Goal: Task Accomplishment & Management: Use online tool/utility

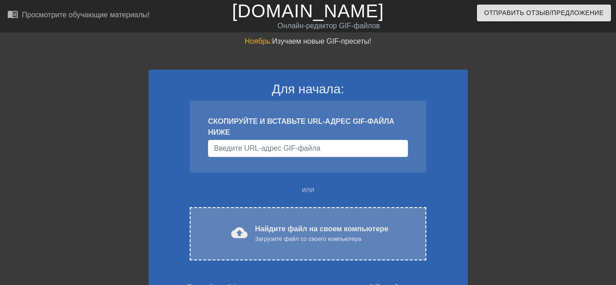
click at [268, 230] on font "Найдите файл на своем компьютере" at bounding box center [321, 229] width 133 height 8
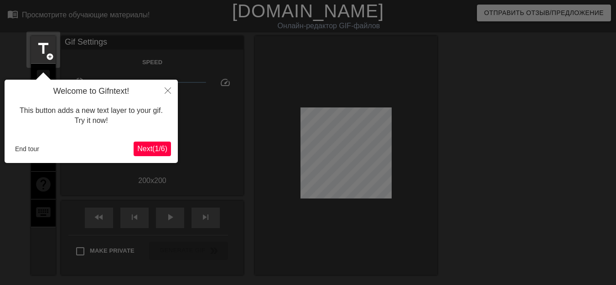
scroll to position [22, 0]
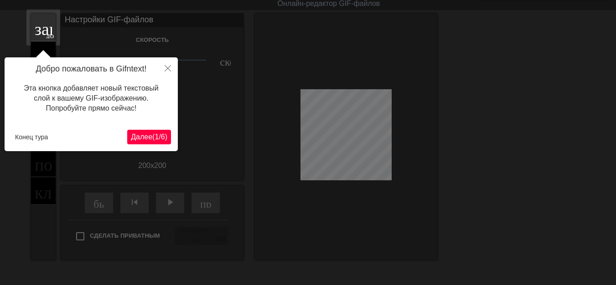
click at [137, 138] on font "Далее" at bounding box center [141, 137] width 21 height 8
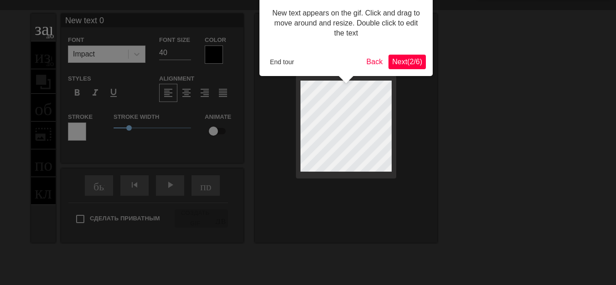
scroll to position [0, 0]
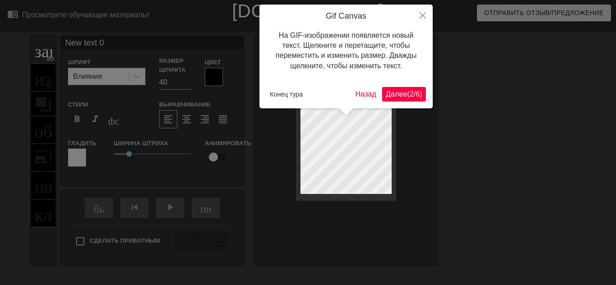
click at [407, 98] on font "(" at bounding box center [408, 94] width 2 height 8
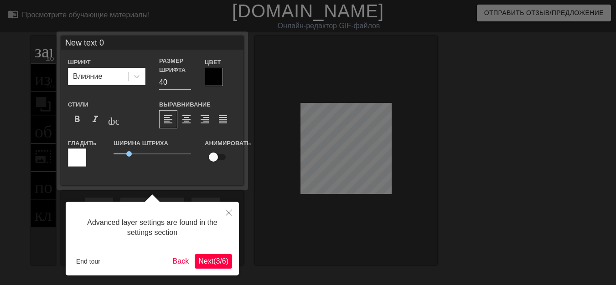
scroll to position [22, 0]
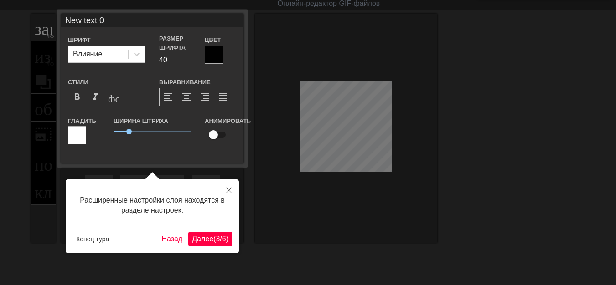
click at [216, 239] on font "3" at bounding box center [218, 239] width 4 height 8
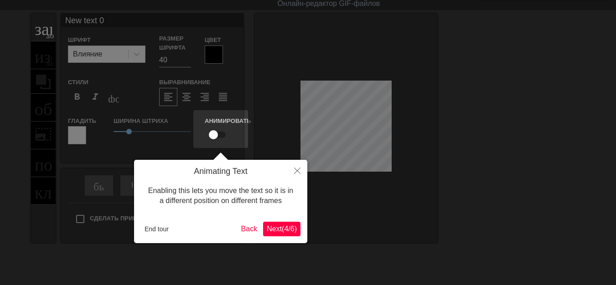
scroll to position [0, 0]
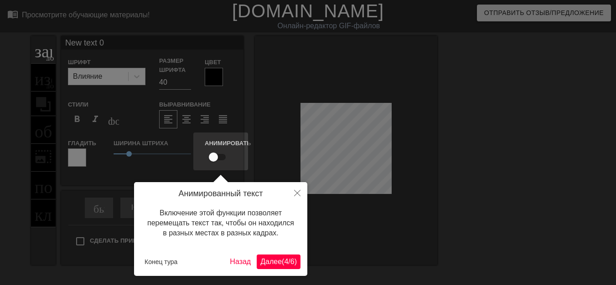
click at [270, 259] on font "Далее" at bounding box center [270, 262] width 21 height 8
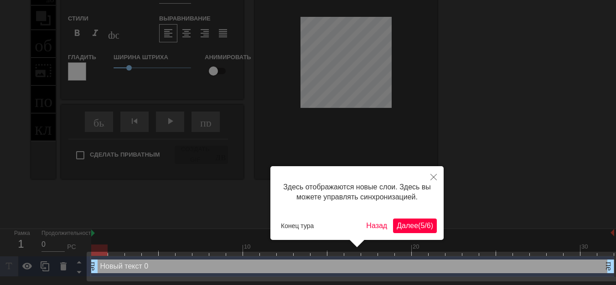
click at [403, 224] on font "Далее" at bounding box center [407, 226] width 21 height 8
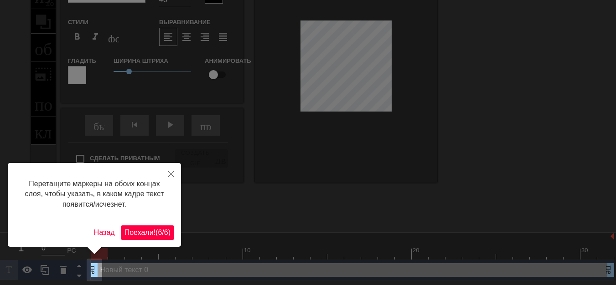
scroll to position [0, 0]
click at [158, 238] on button "Поехали! ( 6 / 6 )" at bounding box center [147, 233] width 53 height 15
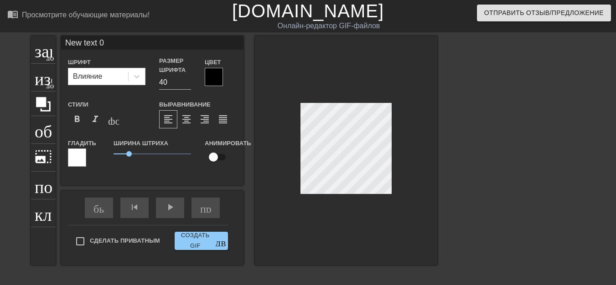
scroll to position [1, 2]
type input "New text"
type textarea "New text"
type input "New text"
type textarea "New text"
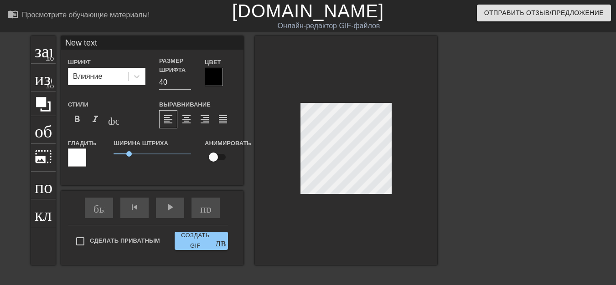
type input "New tex"
type textarea "New tex"
type input "New te"
type textarea "New te"
type input "New t"
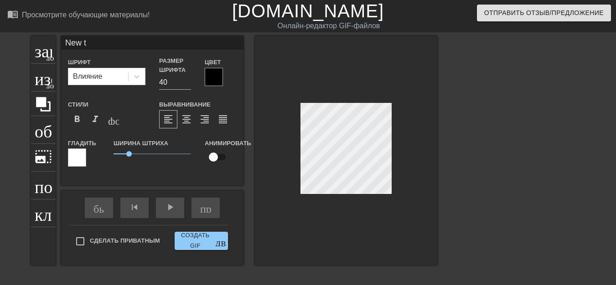
type textarea "New t"
type input "New"
type textarea "New"
type input "New"
type textarea "New"
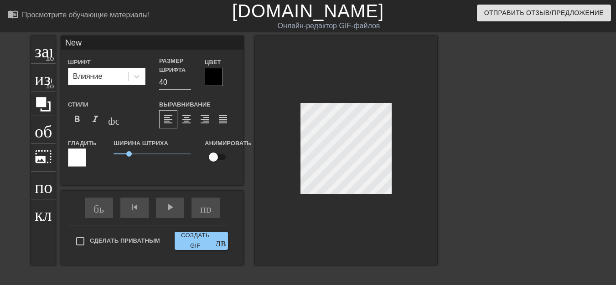
type input "Ne"
type textarea "Ne"
type input "N"
type textarea "N"
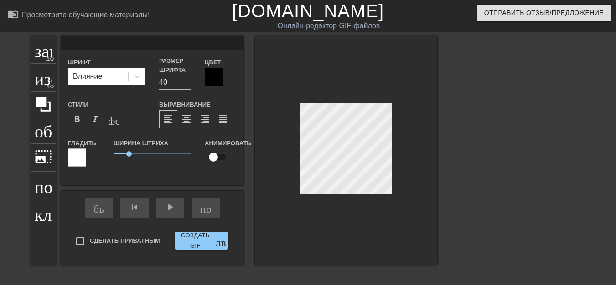
type input "У"
type textarea "У"
type input "У"
type textarea "У"
type input "У Р"
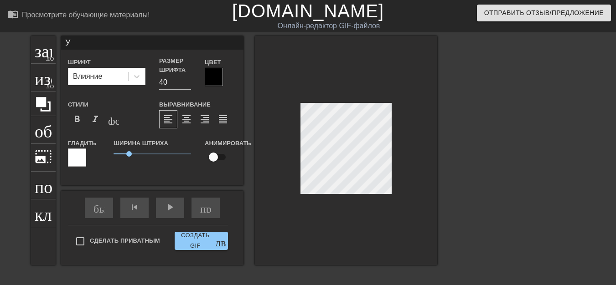
type textarea "У Р"
type input "У РЮ"
type textarea "У РЮ"
type input "У РЮР"
type textarea "У РЮР"
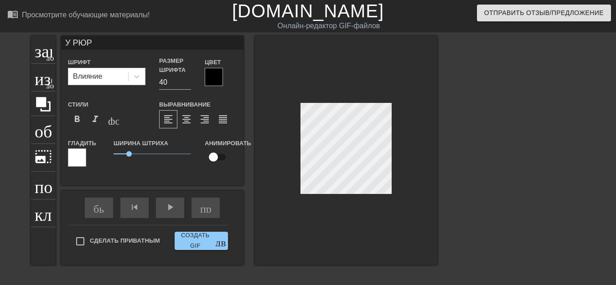
type input "У [PERSON_NAME]"
type textarea "У [PERSON_NAME]"
type input "У [PERSON_NAME]"
type textarea "У [PERSON_NAME]"
type input "У [PERSON_NAME]"
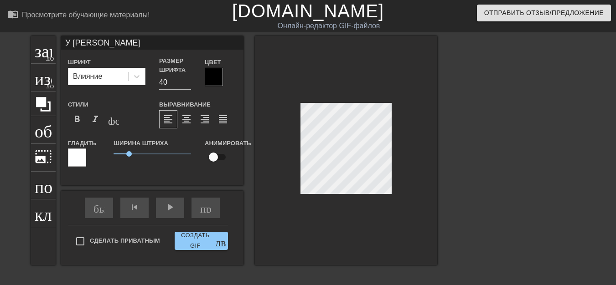
type textarea "У [PERSON_NAME]"
type input "У [PERSON_NAME]"
type textarea "У [PERSON_NAME]"
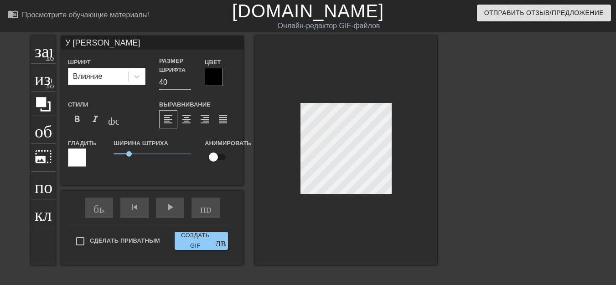
type input "У [PERSON_NAME]"
type textarea "У [PERSON_NAME]"
type input "У [PERSON_NAME] [PERSON_NAME]"
type textarea "У [PERSON_NAME] [PERSON_NAME]"
type input "У [PERSON_NAME] АГ"
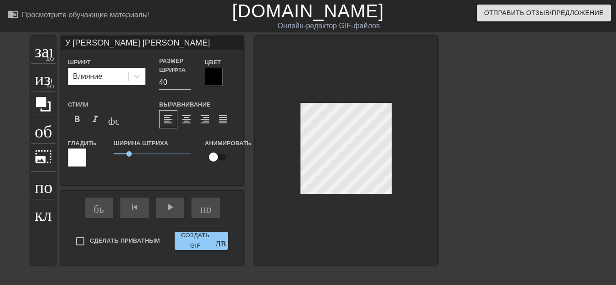
type textarea "У [PERSON_NAME] АГ"
type input "У [PERSON_NAME] АГО"
type textarea "У [PERSON_NAME] АГО"
type input "У [PERSON_NAME] АГОН"
type textarea "У [PERSON_NAME] АГОН"
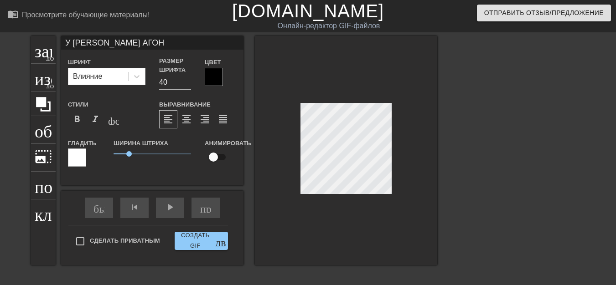
scroll to position [1, 4]
type input "У [PERSON_NAME] АГОНИ"
type textarea "У [PERSON_NAME] АГОНИ"
type input "У [PERSON_NAME] АГОНИЯ"
type textarea "У [PERSON_NAME] АГОНИЯ"
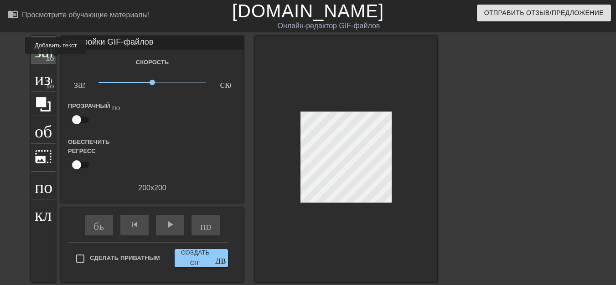
click at [46, 60] on div "заголовок добавить_круг" at bounding box center [43, 50] width 25 height 28
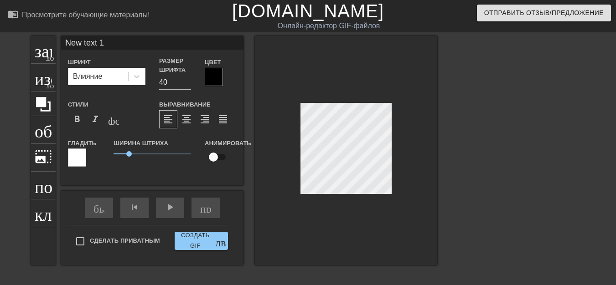
scroll to position [1, 2]
type input "New text"
type textarea "New text"
type input "New text"
type textarea "New text"
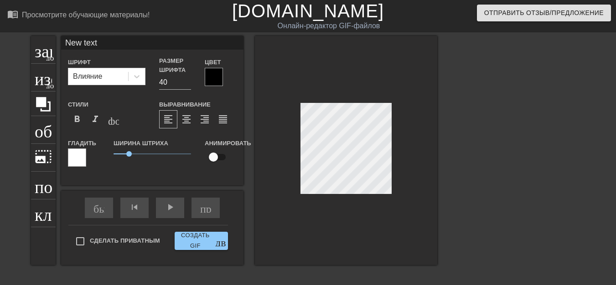
type input "New tex"
type textarea "New tex"
type input "New te"
type textarea "New te"
type input "New t"
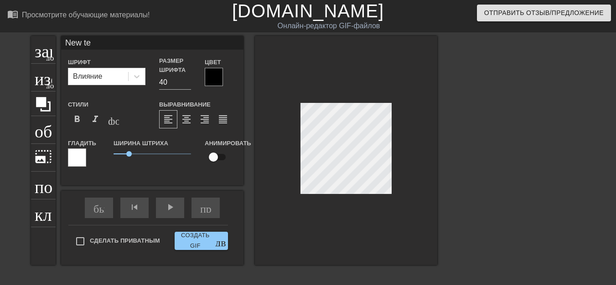
type textarea "New t"
type input "New"
type textarea "New"
type input "New"
type textarea "New"
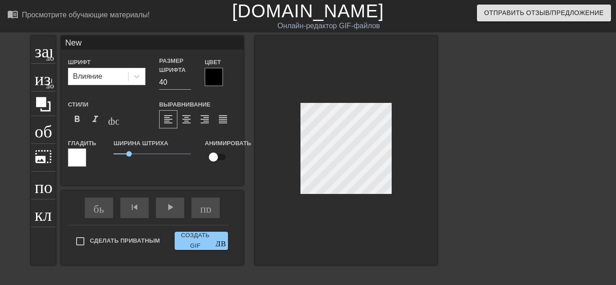
type input "Ne"
type textarea "Ne"
type input "N"
type textarea "N"
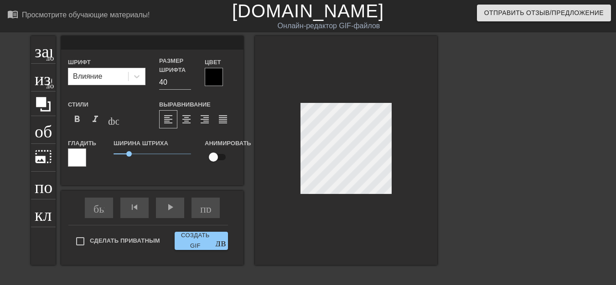
type input "П"
type textarea "П"
type input "ПР"
type textarea "ПР"
type input "ПРЕ"
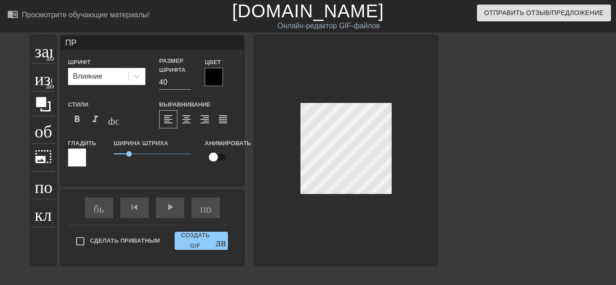
type textarea "ПРЕ"
type input "ПРЕД"
type textarea "ПРЕД"
type input "ПРЕДС"
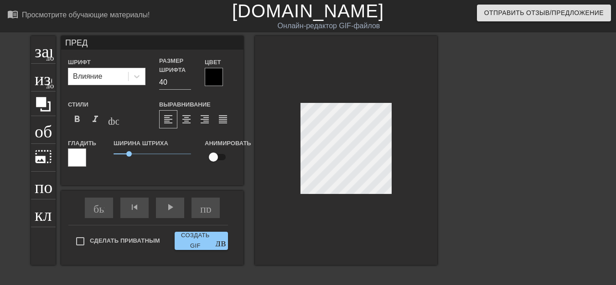
type textarea "ПРЕДС"
type input "ПРЕДСМ"
type textarea "ПРЕДСМ"
type input "ПРЕДСМЕ"
type textarea "ПРЕДСМЕ"
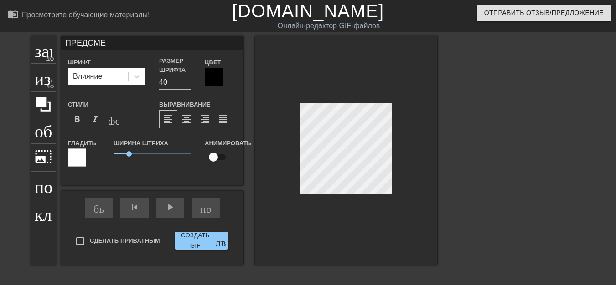
type input "ПРЕДСМЕР"
type textarea "ПРЕДСМЕР"
type input "ПРЕДСМЕРТ"
type textarea "ПРЕДСМЕРТ"
type input "ПРЕДСМЕРТН"
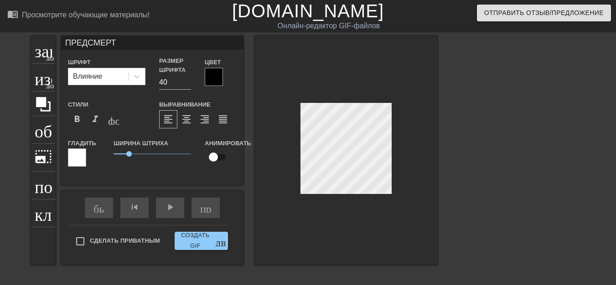
type textarea "ПРЕДСМЕРТН"
type input "ПРЕДСМЕРТНА"
type textarea "ПРЕДСМЕРТНА"
type input "ПРЕДСМЕРТНАЯ"
type textarea "ПРЕДСМЕРТНАЯ"
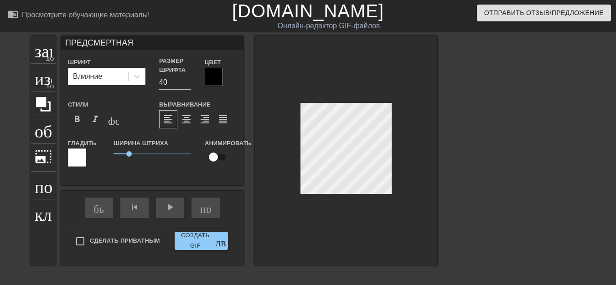
scroll to position [1, 4]
type input "ПРЕДСМЕРТНАЯ!"
type textarea "ПРЕДСМЕРТНАЯ!"
type input "ПРЕДСМЕРТНАЯ!!"
type textarea "ПРЕДСМЕРТНАЯ!!"
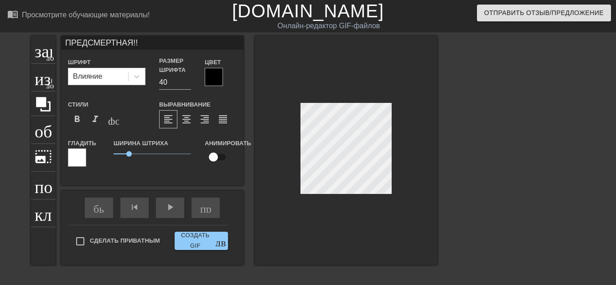
type input "ПРЕДСМЕРТНАЯ!!!"
type textarea "ПРЕДСМЕРТНАЯ!!!"
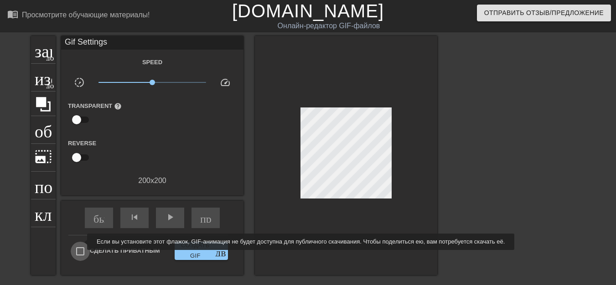
click at [81, 242] on input "Сделать приватным" at bounding box center [80, 251] width 19 height 19
checkbox input "true"
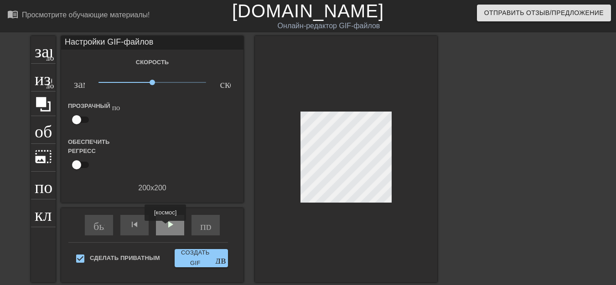
click at [166, 227] on font "play_arrow" at bounding box center [170, 224] width 11 height 11
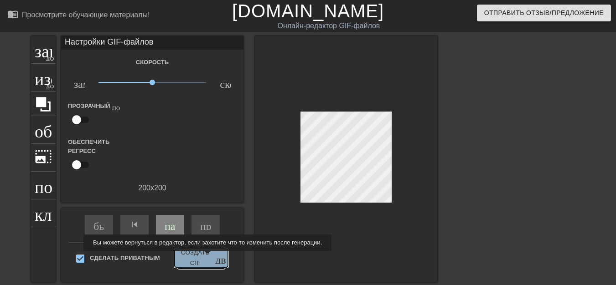
click at [206, 258] on font "Создать GIF" at bounding box center [195, 258] width 34 height 21
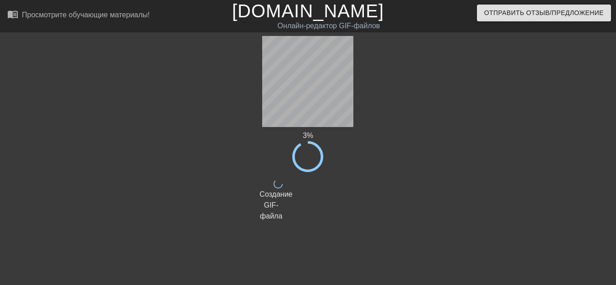
click at [239, 86] on div at bounding box center [180, 173] width 137 height 274
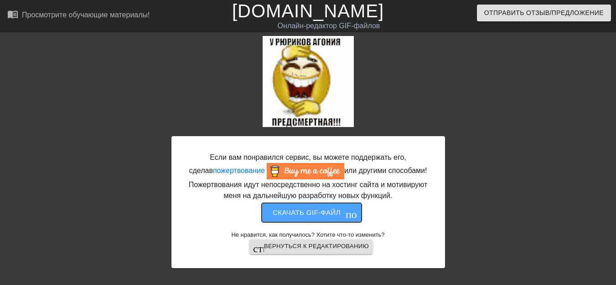
click at [299, 212] on font "Скачать gif-файл" at bounding box center [307, 213] width 68 height 8
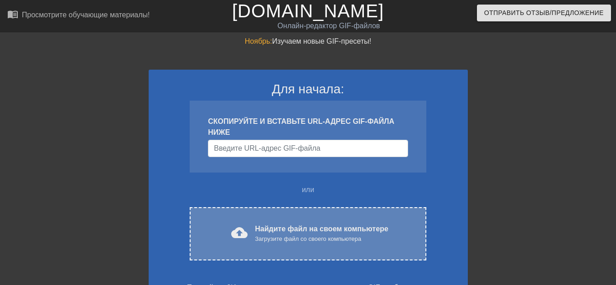
click at [280, 227] on font "Найдите файл на своем компьютере" at bounding box center [321, 229] width 133 height 8
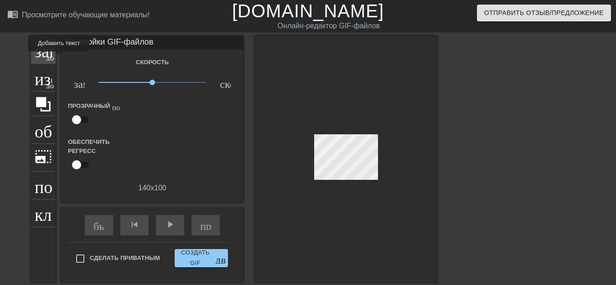
click at [49, 58] on font "добавить_круг" at bounding box center [72, 57] width 52 height 8
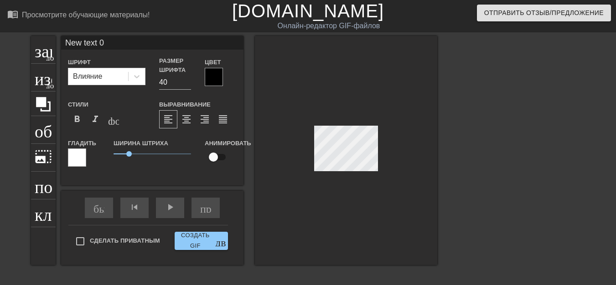
scroll to position [1, 1]
type input "New text"
type textarea "New text"
type input "New text"
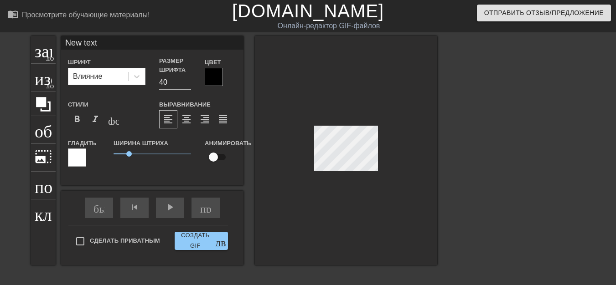
type textarea "New text"
type input "New tex"
type textarea "New tex"
type input "New te"
type textarea "New t"
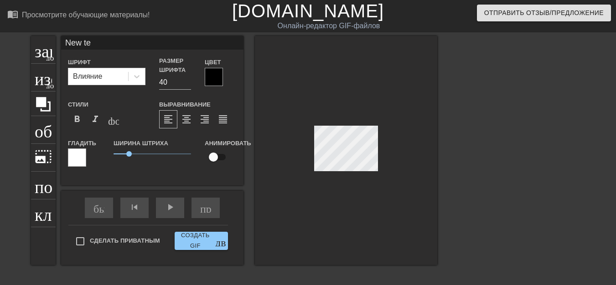
type input "New"
type textarea "New"
type input "Ne"
type textarea "N"
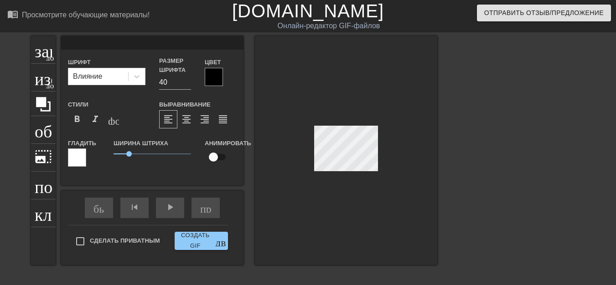
type input "Р"
type textarea "Р"
type input "P"
type textarea "P"
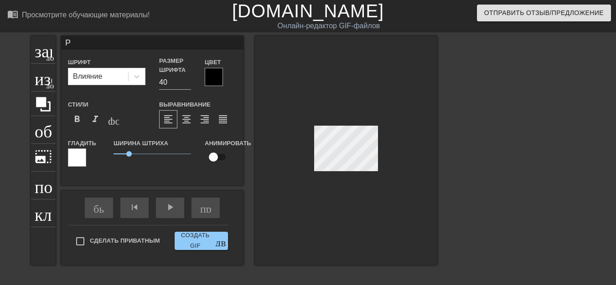
type input "PP"
type textarea "PP"
type input "PPK"
type textarea "PPK"
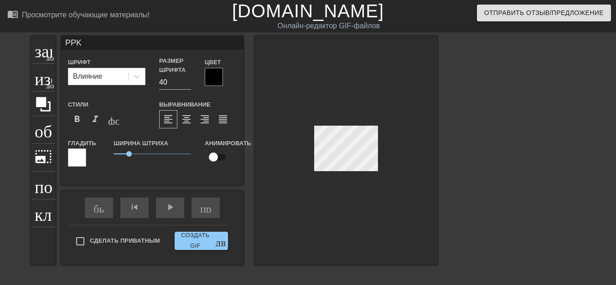
type input "PЮPK"
type textarea "PЮPK"
type input "PЮPИK"
type textarea "PЮPИK"
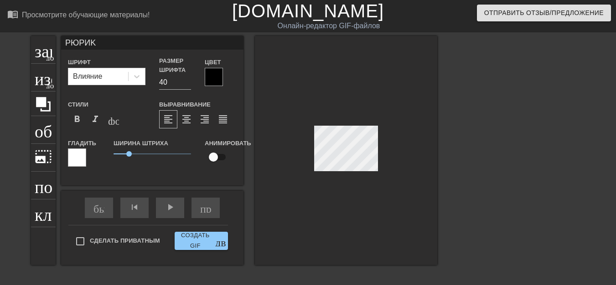
scroll to position [1, 1]
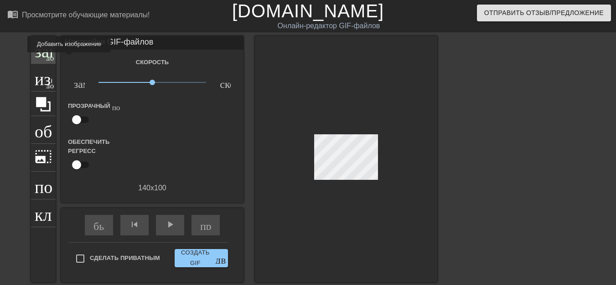
click at [48, 59] on font "добавить_круг" at bounding box center [72, 57] width 52 height 8
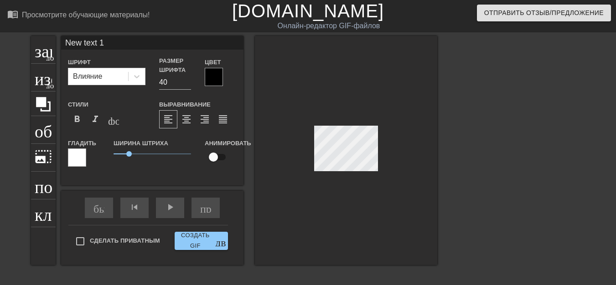
scroll to position [1, 2]
type input "New text1"
type textarea "New text1"
type input "New tex1"
type textarea "New tex1"
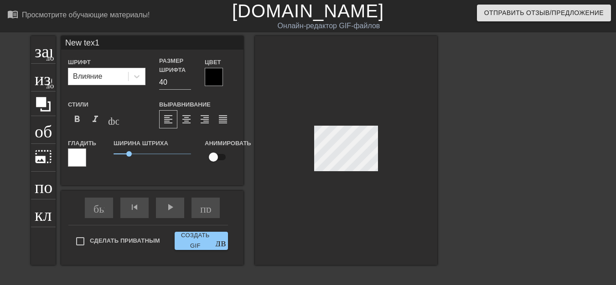
type input "New te1"
type textarea "New te1"
type input "New t1"
type textarea "New t1"
type input "New 1"
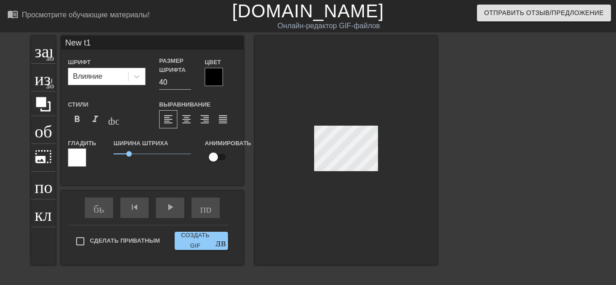
type textarea "New 1"
type input "New1"
type textarea "New1"
type input "Ne1"
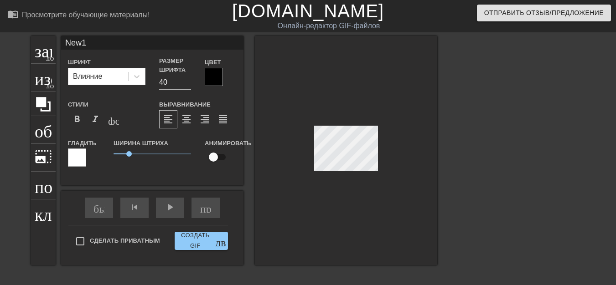
type textarea "Ne1"
type input "N1"
type textarea "N1"
type input "N"
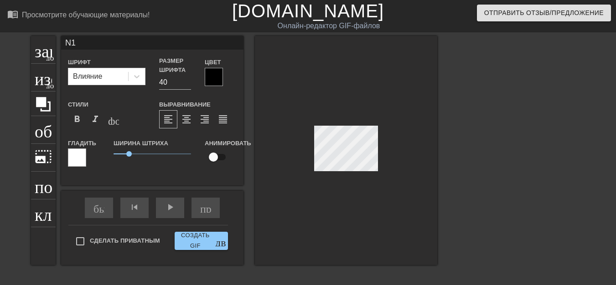
type textarea "N"
type input "В"
type textarea "В"
type input "В"
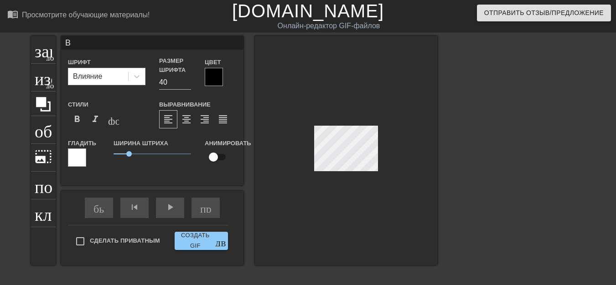
type textarea "В"
type input "В А"
type textarea "В А"
type input "В АГ"
type textarea "В АГ"
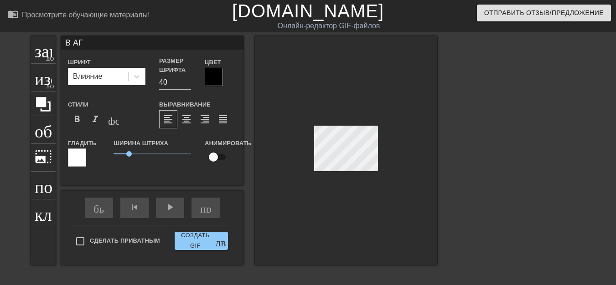
type input "В АГО"
type textarea "В АГО"
type input "В АГОН"
type textarea "В АГОН"
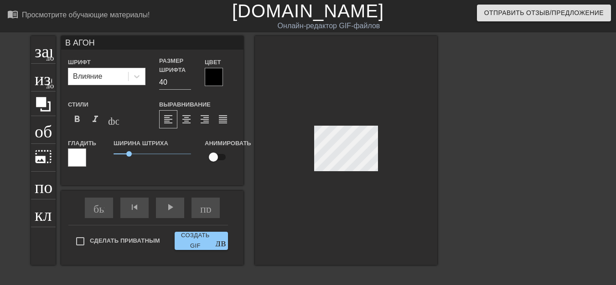
type input "В АГОН"
type textarea "В АГОН"
type input "В АГОН И"
type textarea "В АГОН И"
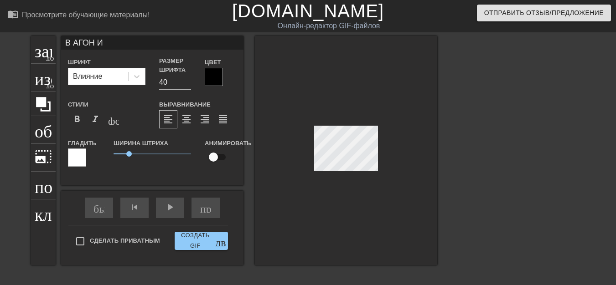
type input "В АГОН"
type textarea "В АГОН"
type input "В АГОН"
type textarea "В АГОН"
type input "В АГОНИ"
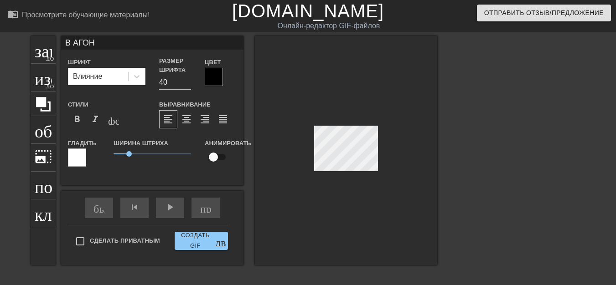
type textarea "В АГОНИ"
type input "В АГОНИИ"
type textarea "В АГОНИИ"
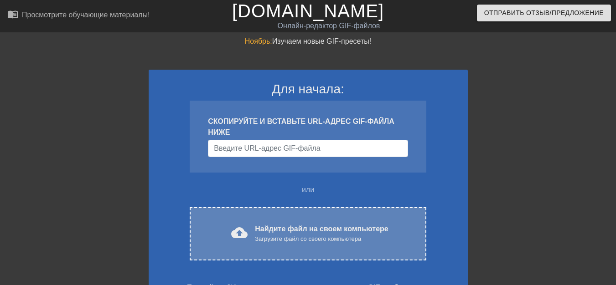
click at [271, 228] on font "Найдите файл на своем компьютере" at bounding box center [321, 229] width 133 height 8
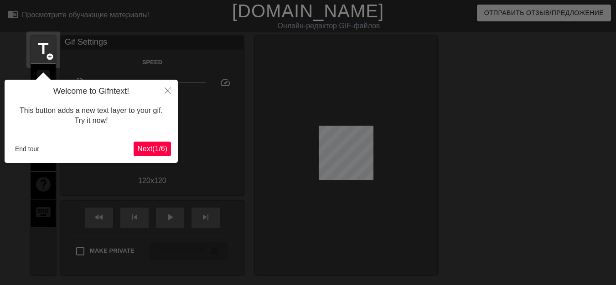
scroll to position [22, 0]
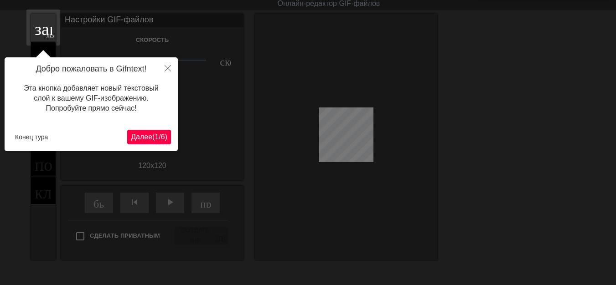
click at [152, 133] on font "(" at bounding box center [153, 137] width 2 height 8
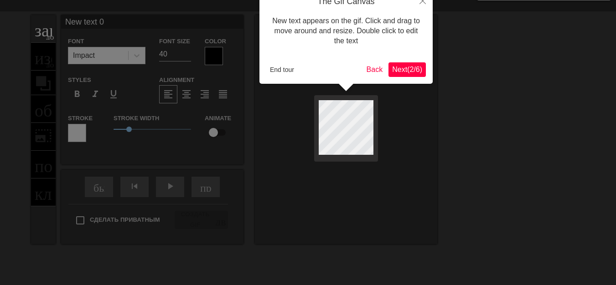
scroll to position [0, 0]
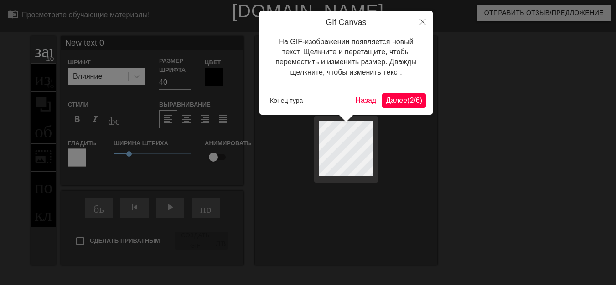
click at [387, 104] on font "Далее" at bounding box center [396, 101] width 21 height 8
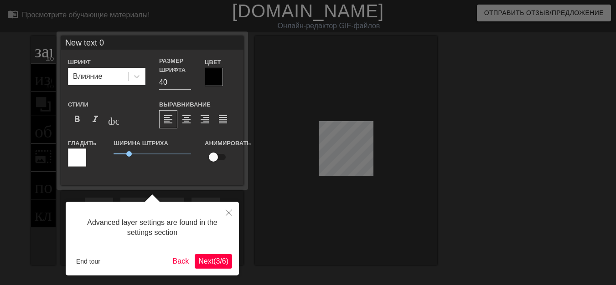
scroll to position [22, 0]
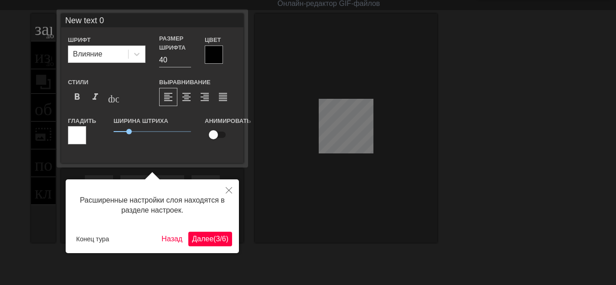
click at [213, 238] on font "(" at bounding box center [214, 239] width 2 height 8
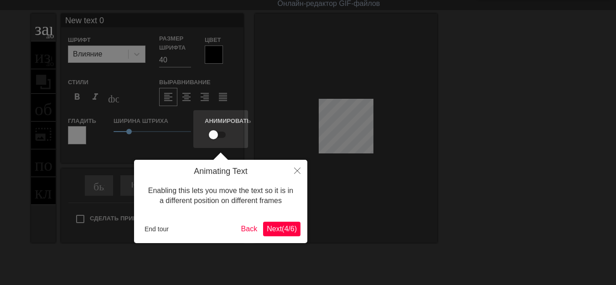
scroll to position [0, 0]
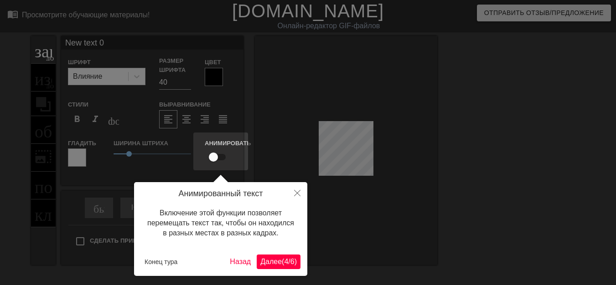
click at [267, 261] on font "Далее" at bounding box center [270, 262] width 21 height 8
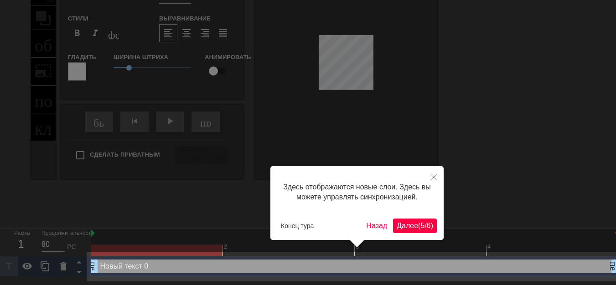
click at [403, 227] on font "Далее" at bounding box center [407, 226] width 21 height 8
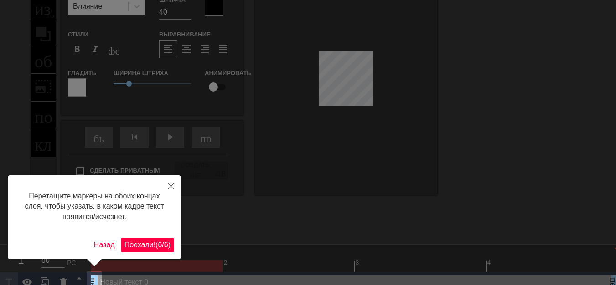
scroll to position [0, 0]
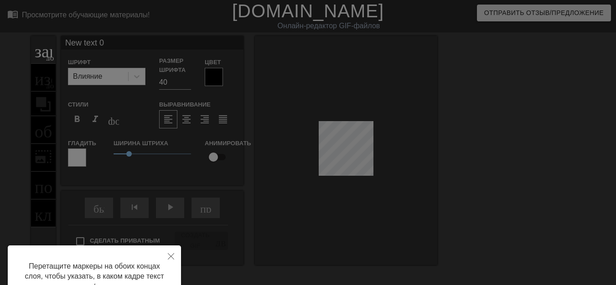
click at [352, 148] on div at bounding box center [308, 184] width 616 height 368
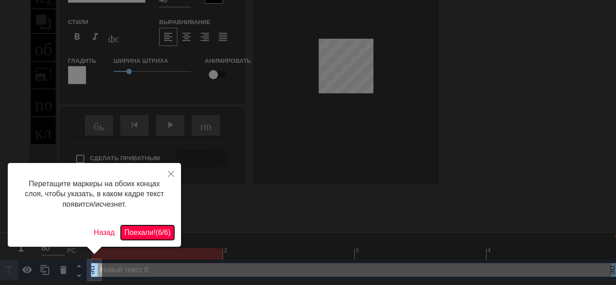
click at [162, 231] on font "/" at bounding box center [163, 233] width 2 height 8
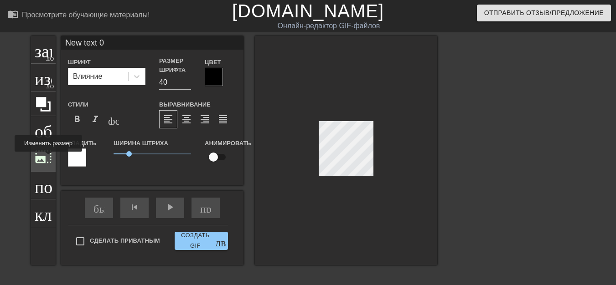
click at [48, 158] on font "photo_size_select_large" at bounding box center [43, 156] width 17 height 17
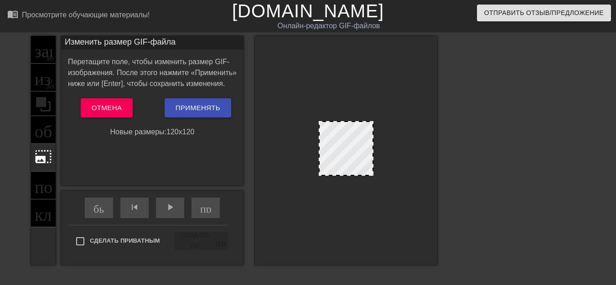
drag, startPoint x: 372, startPoint y: 135, endPoint x: 385, endPoint y: 139, distance: 13.6
click at [385, 139] on div at bounding box center [346, 150] width 182 height 229
drag, startPoint x: 373, startPoint y: 147, endPoint x: 383, endPoint y: 153, distance: 12.0
click at [383, 153] on div at bounding box center [346, 150] width 182 height 229
drag, startPoint x: 360, startPoint y: 169, endPoint x: 361, endPoint y: 185, distance: 16.4
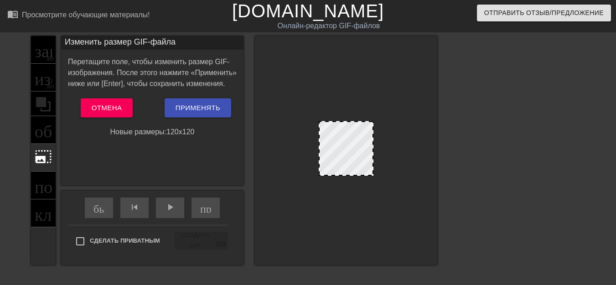
click at [361, 185] on div at bounding box center [346, 150] width 182 height 229
click at [43, 55] on div "заголовок добавить_круг изображение добавить_круг обрезать photo_size_select_la…" at bounding box center [43, 150] width 25 height 229
click at [121, 111] on button "Отмена" at bounding box center [107, 107] width 52 height 19
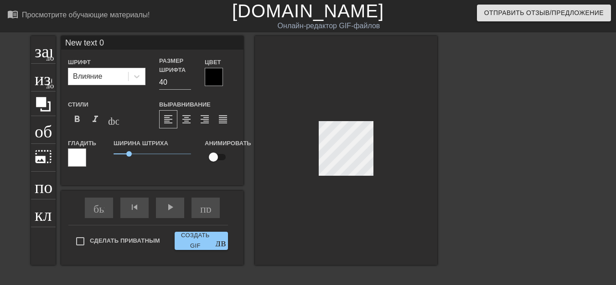
scroll to position [1, 1]
type input "New tex 0"
type textarea "New tex 0"
type input "New te 0"
type textarea "New te 0"
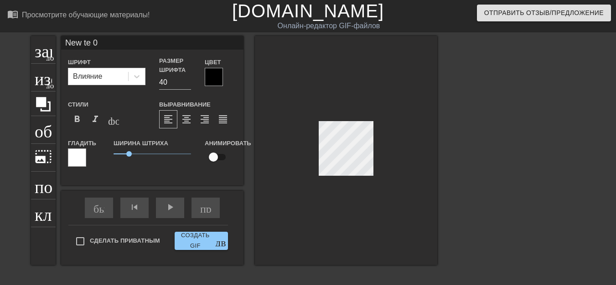
type input "New t 0"
type textarea "New t 0"
type input "New 0"
type textarea "New 0"
type input "New 0"
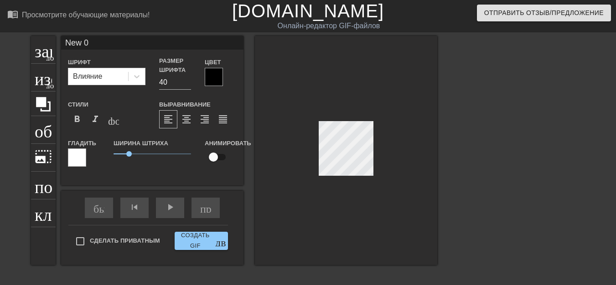
type textarea "New 0"
type input "Ne 0"
type textarea "Ne 0"
type input "N 0"
type textarea "N 0"
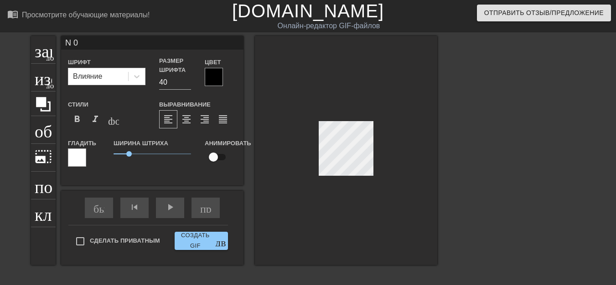
type input "0"
type textarea "0"
type input "Р"
type textarea "Р"
type input "РЮ"
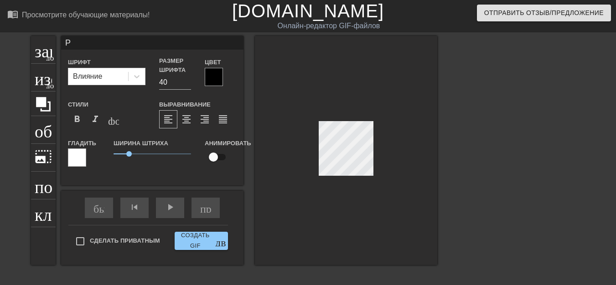
type textarea "РЮ"
type input "РЮР"
type textarea "РЮР"
type input "РЮРИ"
type textarea "РЮРИ"
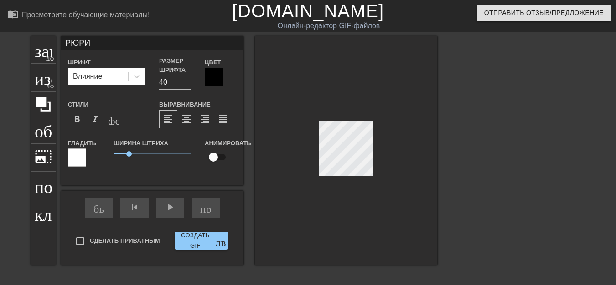
type input "РЮРИК"
type textarea "РЮРИК"
type input "РЮРИКО"
type textarea "РЮРИКО"
type input "РЮРИКОВ"
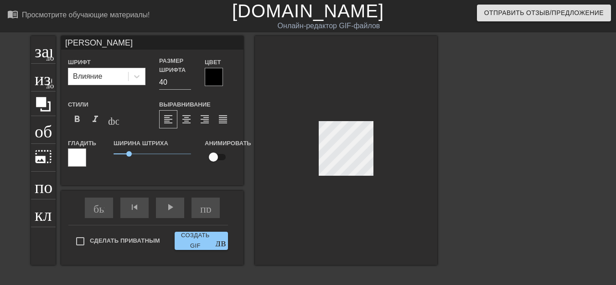
type textarea "РЮРИКОВ"
type input "РЮРИКОВН"
type textarea "РЮРИКОВН"
type input "РЮРИКОВНА"
type textarea "РЮРИКОВНА"
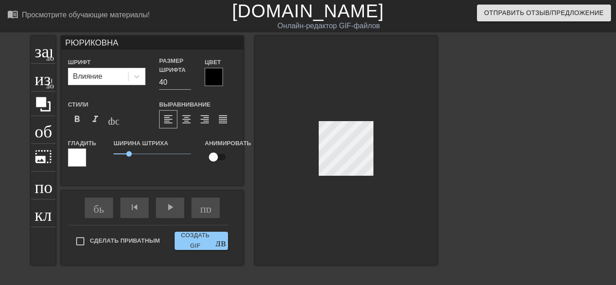
scroll to position [1, 1]
click at [338, 177] on div at bounding box center [346, 150] width 182 height 229
click at [74, 120] on font "format_bold" at bounding box center [77, 119] width 11 height 11
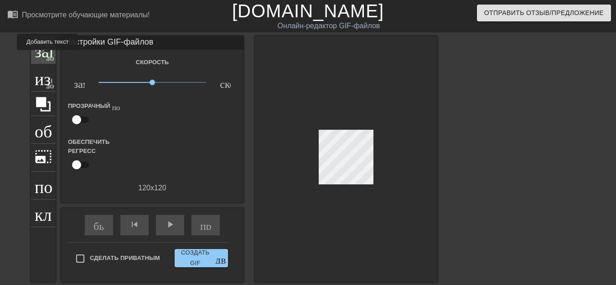
click at [47, 57] on font "добавить_круг" at bounding box center [72, 57] width 52 height 8
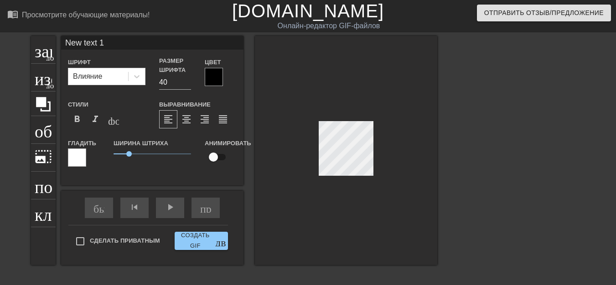
scroll to position [1, 2]
type input "New tex 1"
type textarea "New tex 1"
type input "New te 1"
type textarea "New te 1"
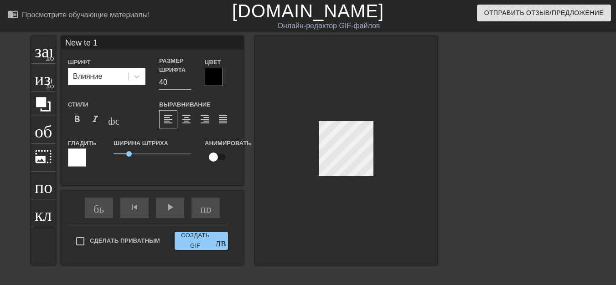
type input "New t 1"
type textarea "New t 1"
type input "New 1"
type textarea "New 1"
type input "New 1"
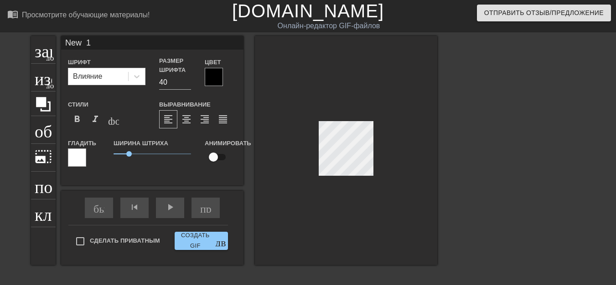
type textarea "New 1"
type input "Ne 1"
type textarea "Ne 1"
type input "N 1"
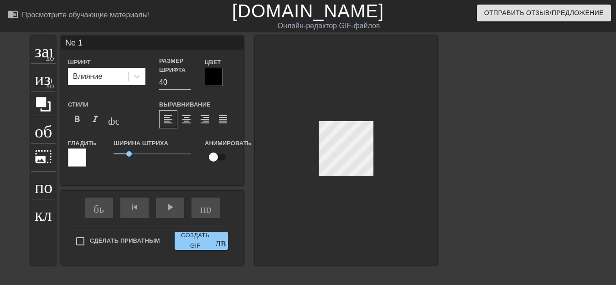
type textarea "N 1"
type input "1"
type textarea "1"
type input "Т"
type textarea "Т"
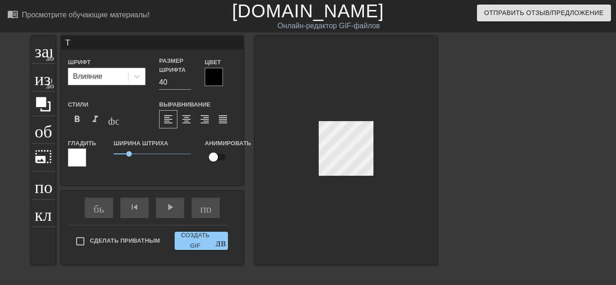
type input "ТЕ"
type textarea "ТЕ"
type input "ТЕБ"
type textarea "ТЕБ"
type input "ТЕБЕ"
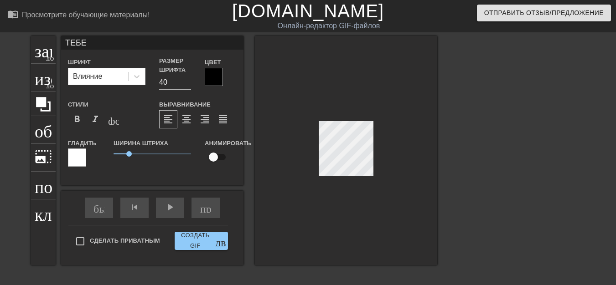
type textarea "ТЕБЕ"
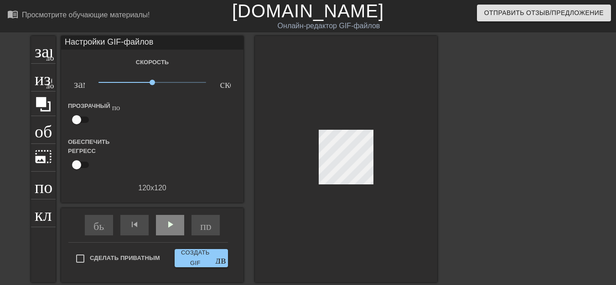
click at [170, 210] on div "быстрая_перемотка skip_previous play_arrow пропустить_следующий" at bounding box center [152, 225] width 149 height 34
click at [167, 224] on font "play_arrow" at bounding box center [170, 224] width 11 height 11
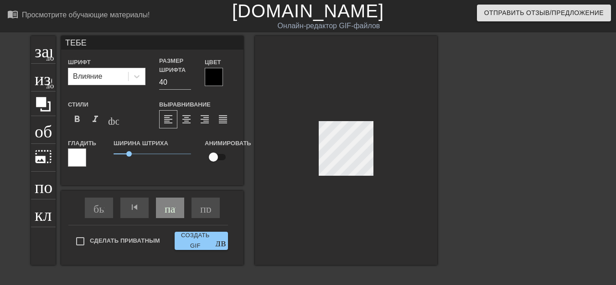
scroll to position [1, 1]
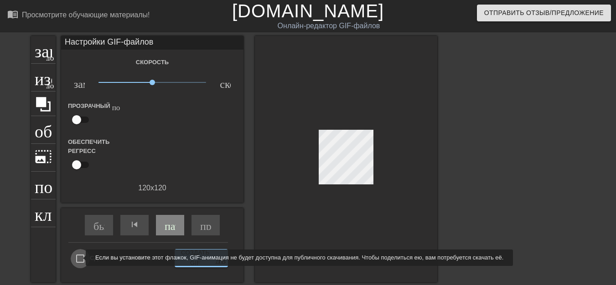
click at [80, 258] on input "Сделать приватным" at bounding box center [80, 258] width 19 height 19
checkbox input "true"
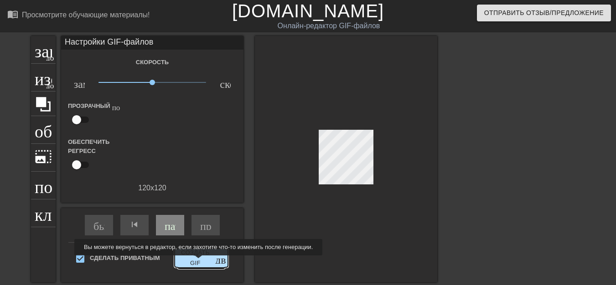
click at [197, 262] on font "Создать GIF" at bounding box center [195, 257] width 29 height 17
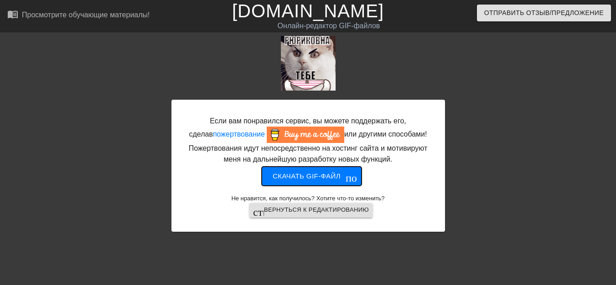
click at [309, 179] on font "Скачать gif-файл" at bounding box center [307, 176] width 68 height 8
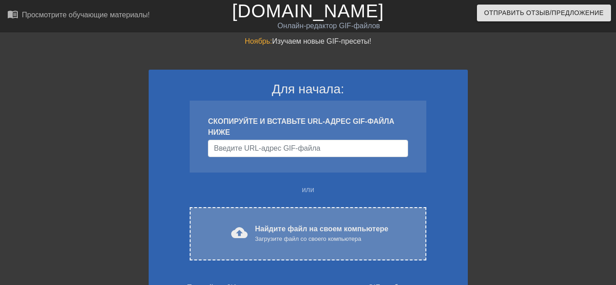
click at [261, 228] on font "Найдите файл на своем компьютере" at bounding box center [321, 229] width 133 height 8
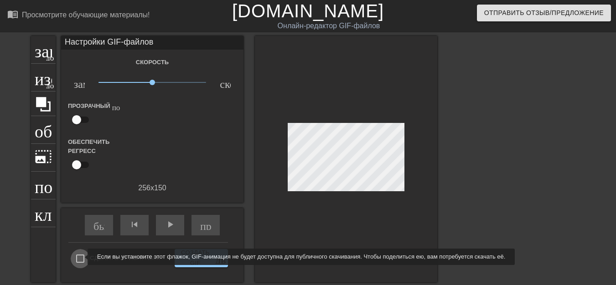
click at [82, 258] on input "Сделать приватным" at bounding box center [80, 258] width 19 height 19
checkbox input "true"
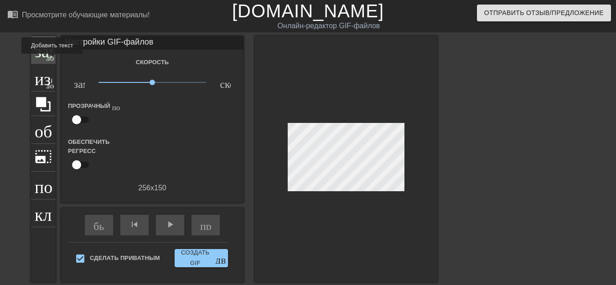
click at [52, 60] on div "заголовок добавить_круг" at bounding box center [43, 50] width 25 height 28
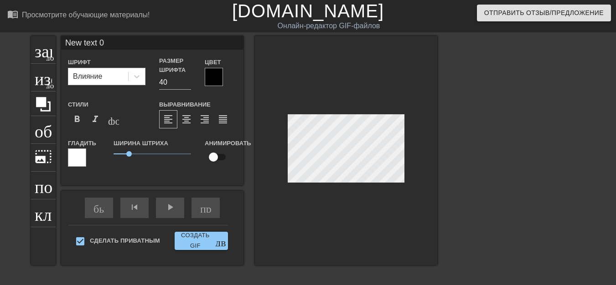
scroll to position [1, 1]
type input "New text"
type textarea "New text"
type input "New text"
type textarea "New text"
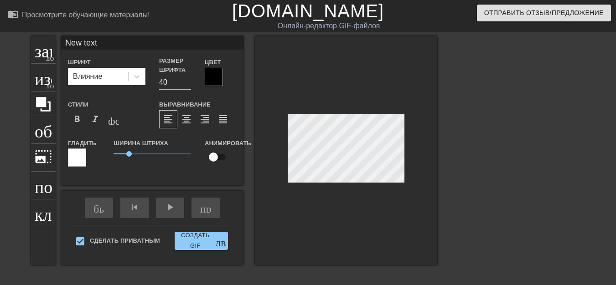
type input "New tex"
type textarea "New tex"
type input "New te"
type textarea "New te"
type input "New t"
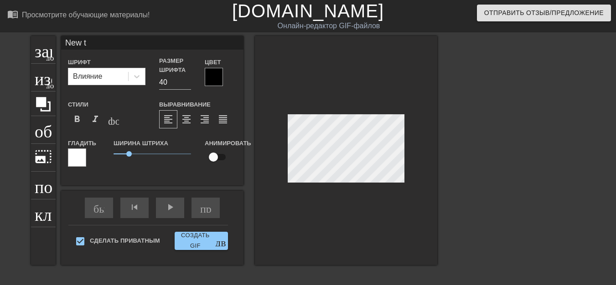
type textarea "New t"
type input "New"
type textarea "New"
type input "New"
type textarea "New"
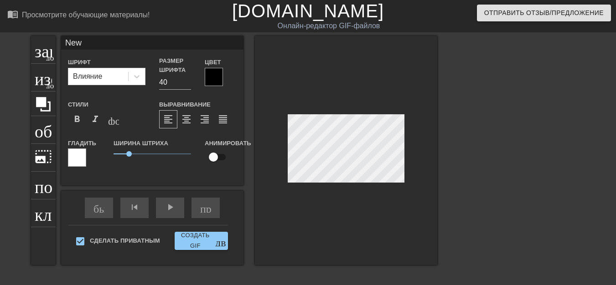
type input "Ne"
type textarea "Ne"
type input "N"
type textarea "N"
type input "П"
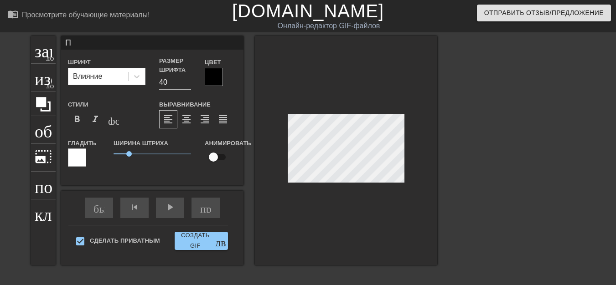
type textarea "П"
type input "ПЮ"
type textarea "ПЮ"
type input "ПЮР"
type textarea "ПЮР"
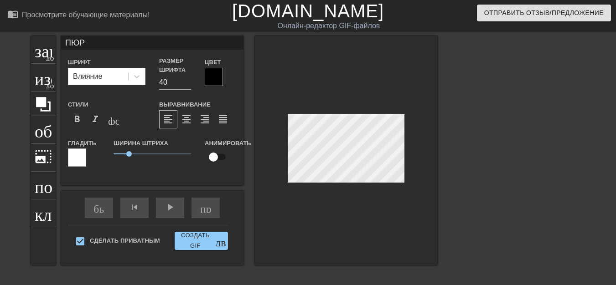
type input "ПЮРИ"
type textarea "ПЮРИ"
type input "ПЮРИК"
type textarea "ПЮРИК"
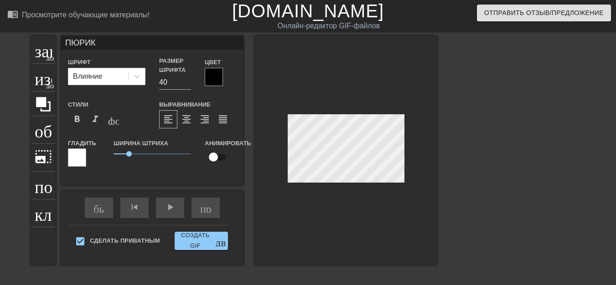
type input "ПЮРИКИ"
type textarea "ПЮРИКИ"
type input "ПЮРИКИ"
type textarea "ПЮРИКИ"
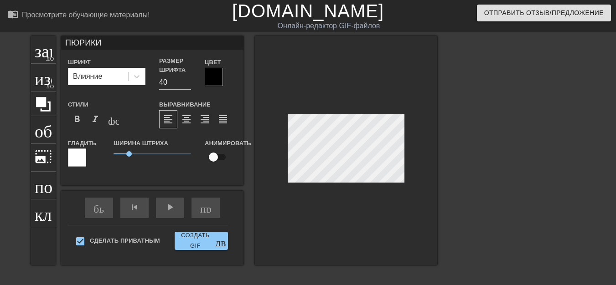
scroll to position [1, 1]
type input "ЮРИКИ"
type textarea "ЮРИКИ"
type input "РЮРИКИ"
type textarea "РЮРИКИ"
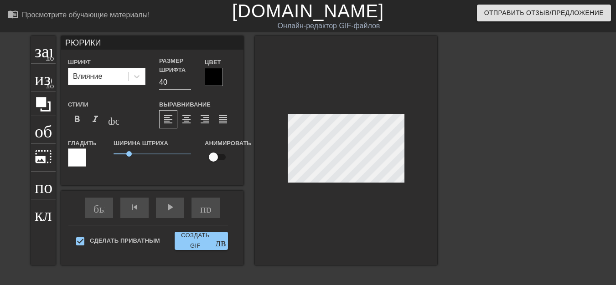
scroll to position [1, 1]
type input "РЮРИКИ"
type textarea "РЮРИКИ"
type input "РЮРИКИ Я"
type textarea "РЮРИКИ Я"
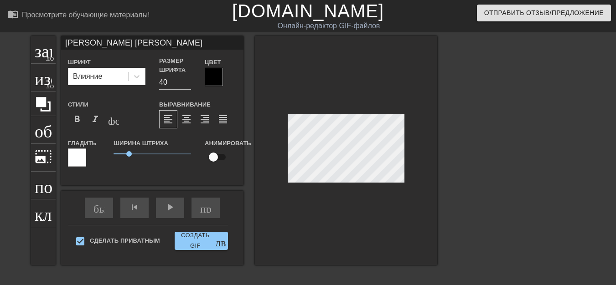
type input "РЮРИКИ Я"
type textarea "РЮРИКИ Я"
type input "РЮРИКИ Я С"
type textarea "РЮРИКИ Я С"
type input "РЮРИКИ Я С"
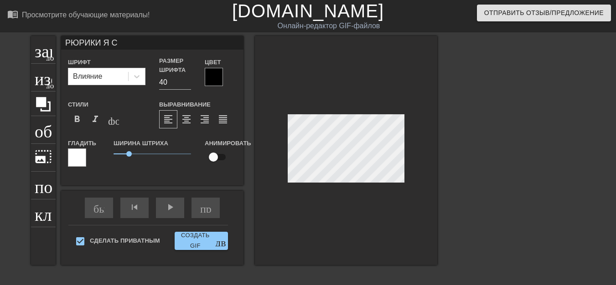
type textarea "РЮРИКИ Я С"
type input "РЮРИКИ Я С В"
type textarea "РЮРИКИ Я С В"
type input "РЮРИКИ Я С ВА"
type textarea "РЮРИКИ Я С ВА"
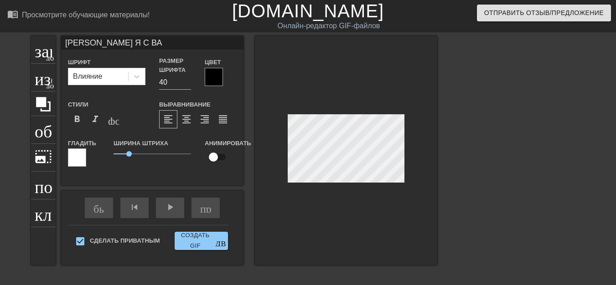
type input "РЮРИКИ Я С ВАС"
type textarea "РЮРИКИ Я С ВАС"
type input "РЮРИКИ Я С ВАС"
type textarea "РЮРИКИ Я С ВАС"
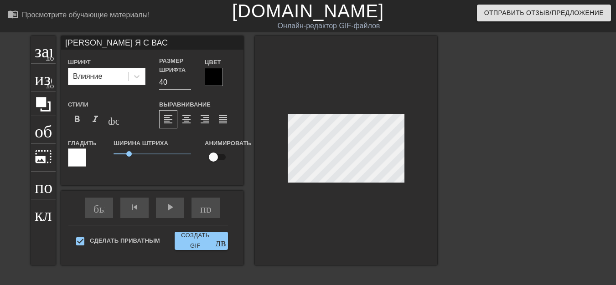
type input "РЮРИКИ Я С ВАС У"
type textarea "РЮРИКИ Я С ВАС У"
type input "РЮРИКИ Я С ВАС УГ"
type textarea "РЮРИКИ Я С ВАС УГ"
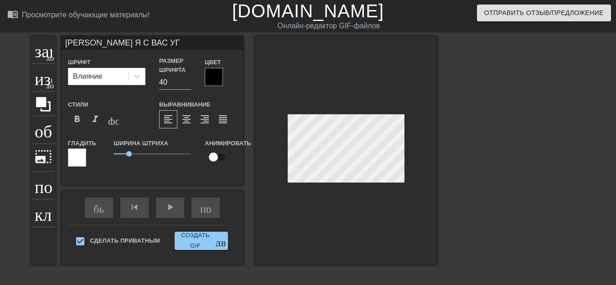
type input "РЮРИКИ Я С ВАС УГО"
type textarea "РЮРИКИ Я С ВАС УГО"
type input "РЮРИКИ Я С ВАС УГОР"
type textarea "РЮРИКИ Я С ВАС УГОР"
type input "РЮРИКИ Я С ВАС УГОРА"
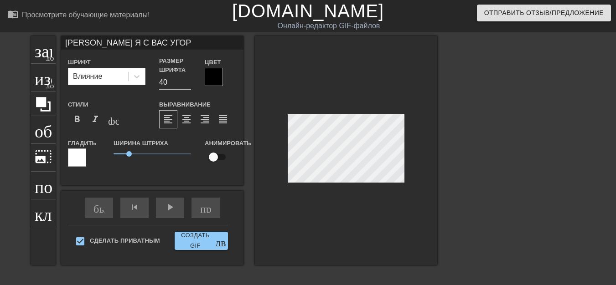
type textarea "РЮРИКИ Я С ВАС УГОРА"
type input "РЮРИКИ Я С ВАС УГОРАЮ"
type textarea "РЮРИКИ Я С ВАС УГОРАЮ"
click at [79, 123] on font "format_bold" at bounding box center [77, 119] width 11 height 11
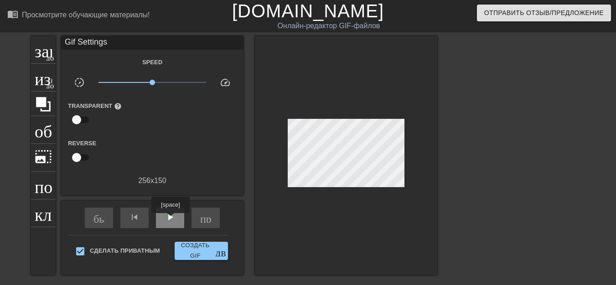
click at [170, 220] on font "play_arrow" at bounding box center [170, 217] width 11 height 11
click at [45, 59] on div "заголовок добавить_круг" at bounding box center [43, 50] width 25 height 28
click at [47, 57] on font "добавить_круг" at bounding box center [72, 57] width 52 height 8
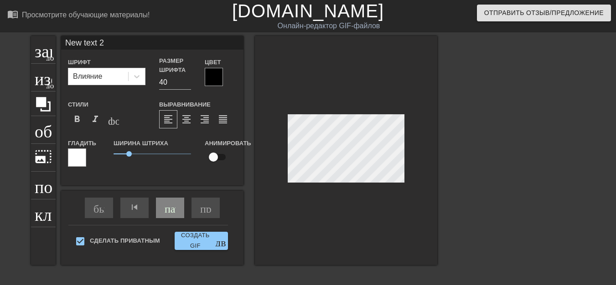
scroll to position [1, 1]
type input "New text"
type textarea "New text"
type input "New text"
type textarea "New text"
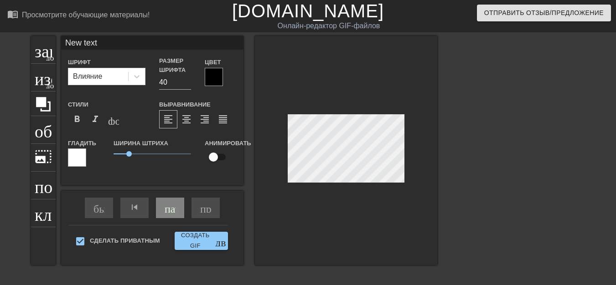
type input "New tex"
type textarea "New tex"
type input "New te"
type textarea "New te"
type input "New t"
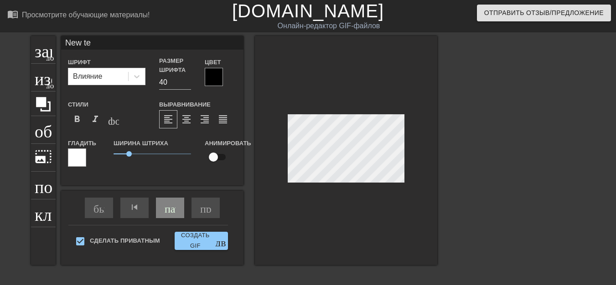
type textarea "New t"
type input "New"
type textarea "New"
type input "New"
type textarea "New"
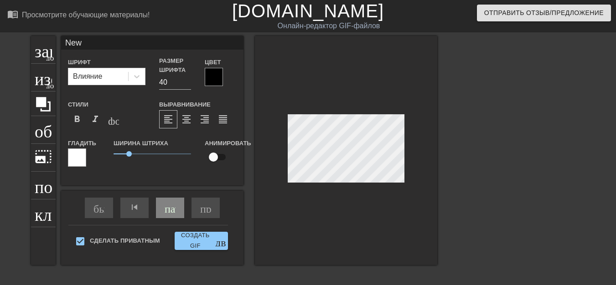
type input "Ne"
type textarea "Ne"
type input "N"
type textarea "N"
type input "Б"
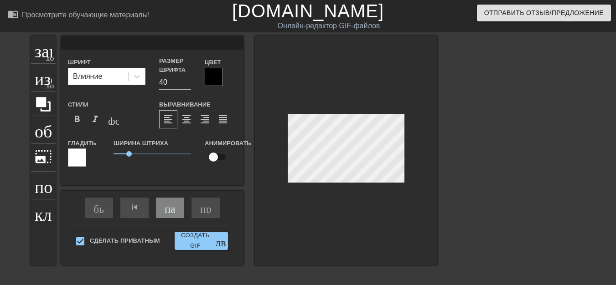
type textarea "Б"
type input "БУ"
type textarea "БУ"
type input "БУГ"
type textarea "БУГ"
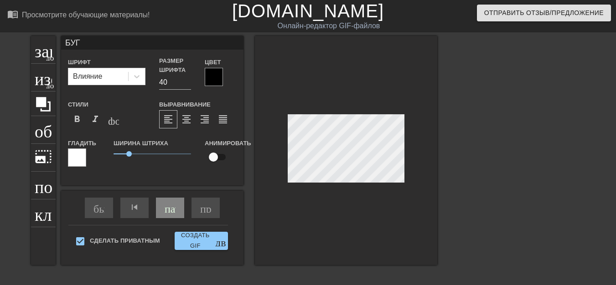
type input "БУГЫ"
type textarea "БУГЫ"
type input "БУГЫ-"
type textarea "БУГЫ-"
type input "БУГЫ-Г"
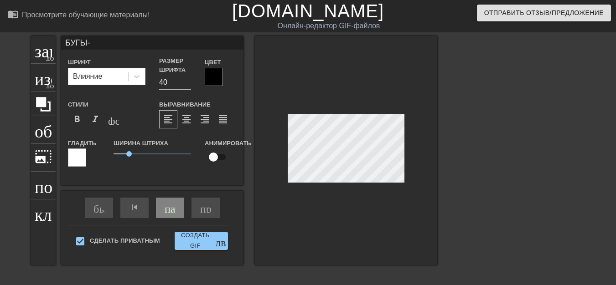
type textarea "БУГЫ-Г"
type input "БУГЫ-ГЫ"
type textarea "БУГЫ-ГЫ"
type input "БУГЫ-ГЫ-"
type textarea "БУГЫ-ГЫ-"
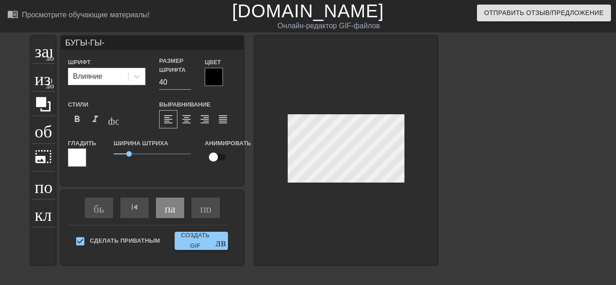
scroll to position [1, 2]
type input "БУГЫ-ГЫ-Ш"
type textarea "БУГЫ-ГЫ-Ш"
type input "БУГЫ-ГЫ-"
type textarea "БУГЫ-ГЫ-"
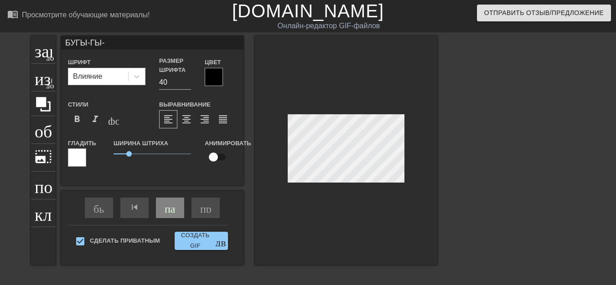
type input "БУГЫ-ГЫ-Г"
type textarea "БУГЫ-ГЫ-Г"
type input "БУГЫ-ГЫ-ГА"
type textarea "БУГЫ-ГЫ-ГА"
type input "БУГЫ-ГЫ-ГА-"
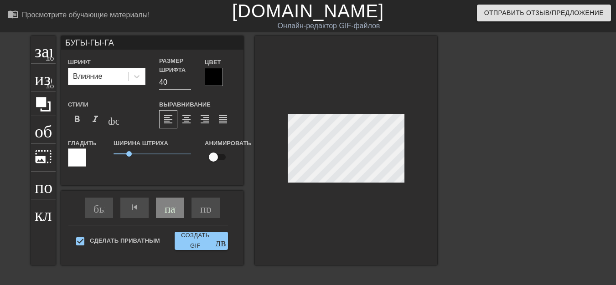
type textarea "БУГЫ-ГЫ-ГА-"
type input "БУГЫ-ГЫ-ГА-Г"
type textarea "БУГЫ-ГЫ-ГА-Г"
type input "БУГЫ-ГЫ-ГА-ГА"
type textarea "БУГЫ-ГЫ-ГА-ГА"
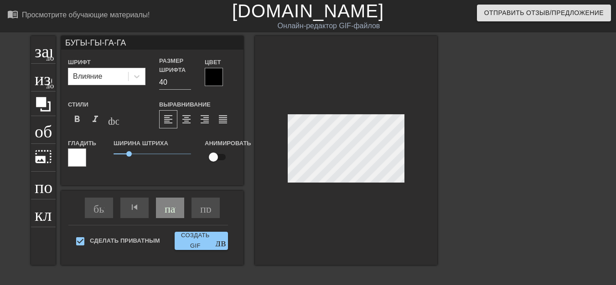
scroll to position [1, 3]
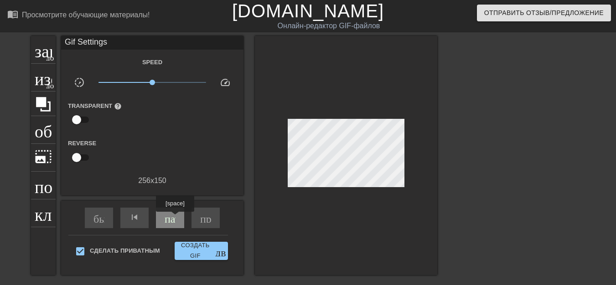
click at [175, 218] on font "пауза" at bounding box center [177, 217] width 25 height 11
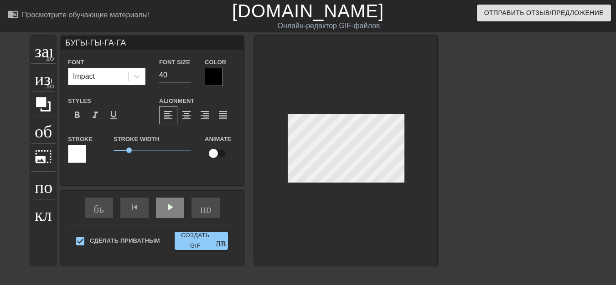
scroll to position [1, 1]
type input "БУ-ГЫ-ГЫ-ГА-ГА"
type textarea "БУ-ГЫ-ГЫ-ГА-ГА"
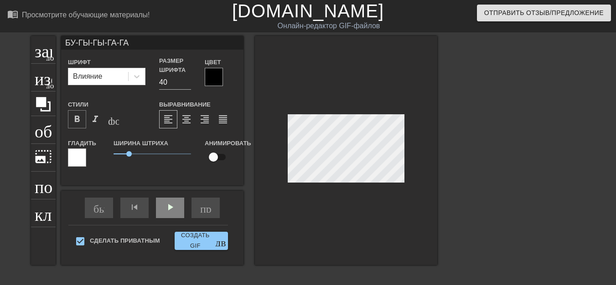
click at [78, 119] on font "format_bold" at bounding box center [77, 119] width 11 height 11
click at [174, 212] on div "быстрая_перемотка skip_previous play_arrow пропустить_следующий" at bounding box center [152, 208] width 149 height 34
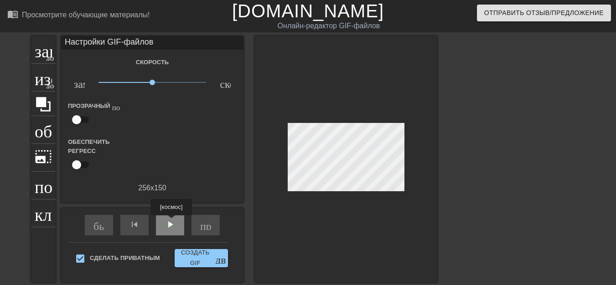
click at [171, 222] on font "play_arrow" at bounding box center [170, 224] width 11 height 11
click at [175, 229] on font "пауза" at bounding box center [177, 224] width 25 height 11
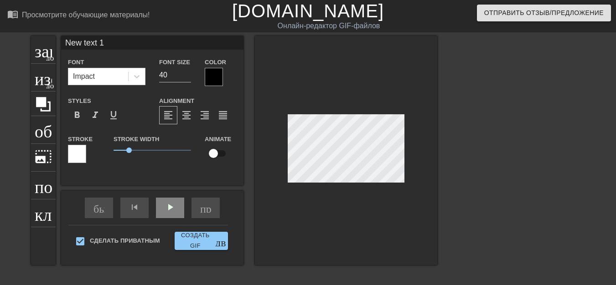
click at [484, 158] on div "заголовок добавить_круг изображение добавить_круг обрезать photo_size_select_la…" at bounding box center [308, 173] width 616 height 274
click at [485, 158] on div at bounding box center [516, 173] width 137 height 274
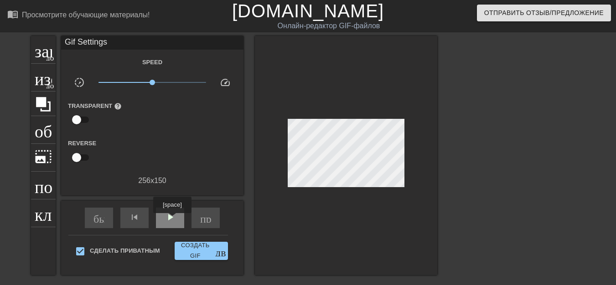
click at [172, 220] on span "play_arrow" at bounding box center [170, 217] width 11 height 11
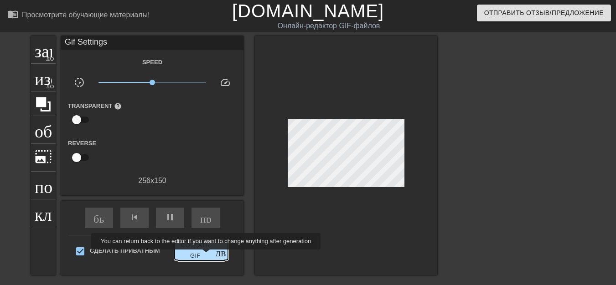
click at [207, 256] on font "Создать GIF" at bounding box center [195, 251] width 34 height 21
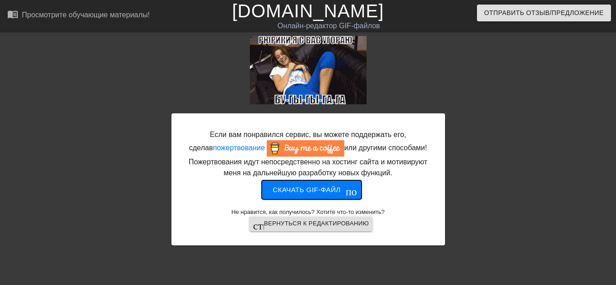
click at [302, 192] on font "Скачать gif-файл" at bounding box center [307, 190] width 68 height 8
